Goal: Navigation & Orientation: Find specific page/section

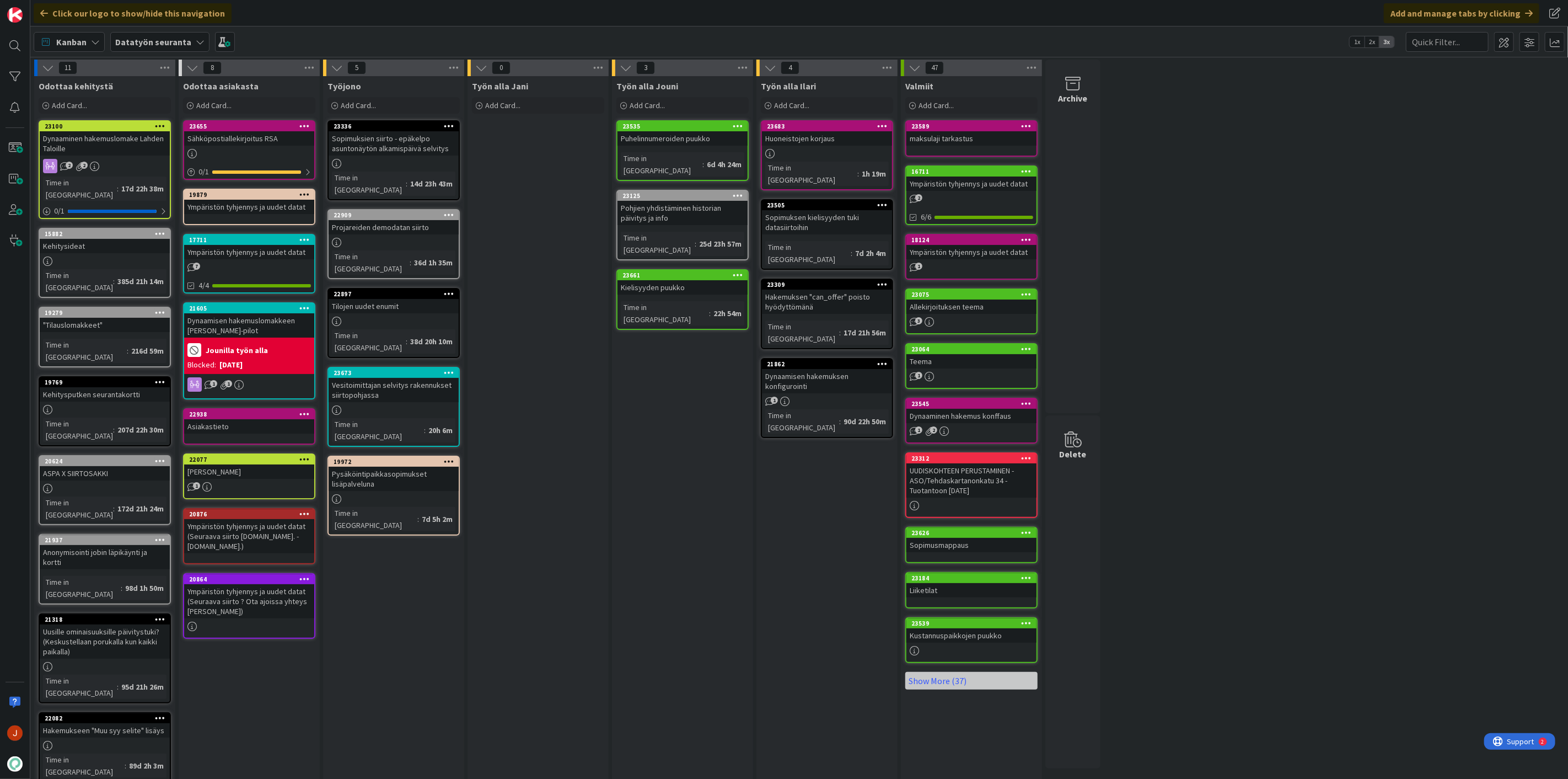
click at [834, 141] on div "Huoneistojen korjaus" at bounding box center [828, 138] width 130 height 14
click at [688, 357] on div "Työn alla Jouni Add Card... 23535 Puhelinnumeroiden puukko Time in Column : 6d …" at bounding box center [683, 536] width 141 height 919
